Goal: Entertainment & Leisure: Consume media (video, audio)

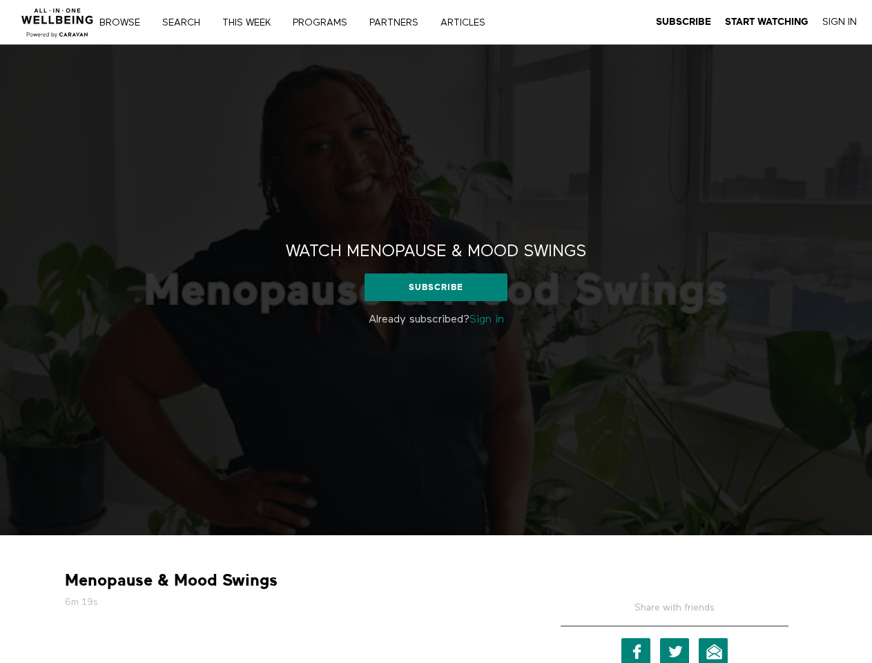
click at [436, 331] on div "Watch Menopause & Mood Swings Watch Menopause & Mood Swings Subscribe Already s…" at bounding box center [436, 290] width 872 height 490
click at [188, 22] on link "Search" at bounding box center [185, 23] width 57 height 10
